Goal: Find specific page/section: Find specific page/section

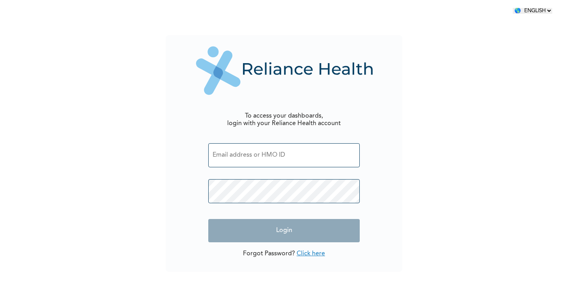
select select "ENGLISH"
click at [298, 148] on input "text" at bounding box center [283, 155] width 151 height 24
paste input "[EMAIL_ADDRESS][DOMAIN_NAME]"
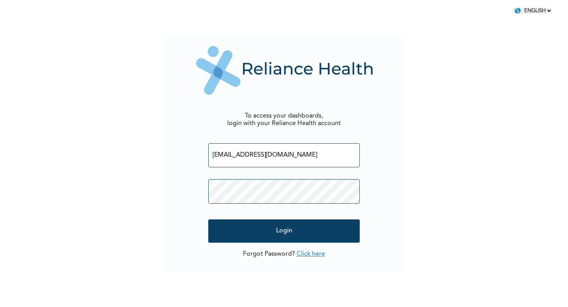
type input "[EMAIL_ADDRESS][DOMAIN_NAME]"
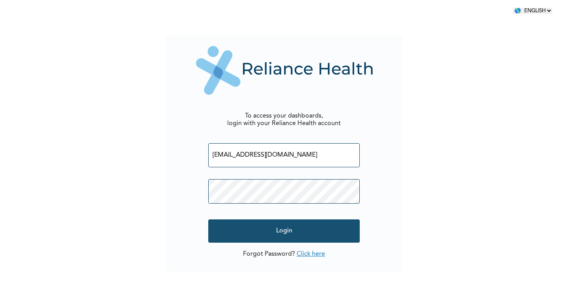
click at [300, 231] on input "Login" at bounding box center [283, 230] width 151 height 23
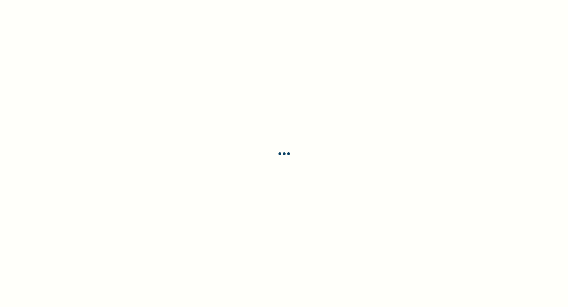
select select "en"
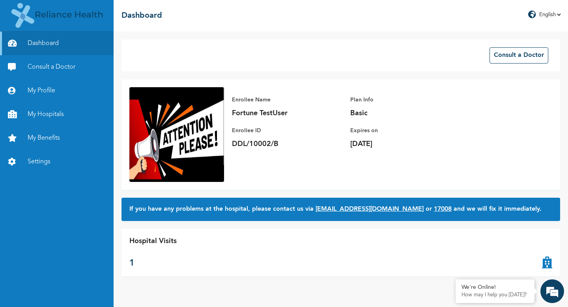
click at [36, 159] on link "Settings" at bounding box center [57, 162] width 114 height 24
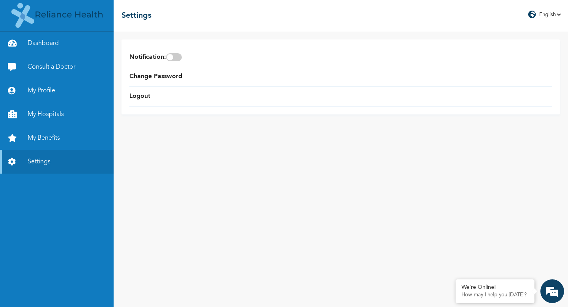
click at [38, 137] on link "My Benefits" at bounding box center [57, 138] width 114 height 24
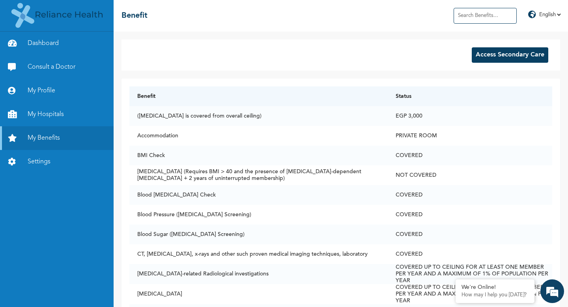
click at [480, 54] on button "Access Secondary Care" at bounding box center [510, 54] width 76 height 15
